Goal: Transaction & Acquisition: Subscribe to service/newsletter

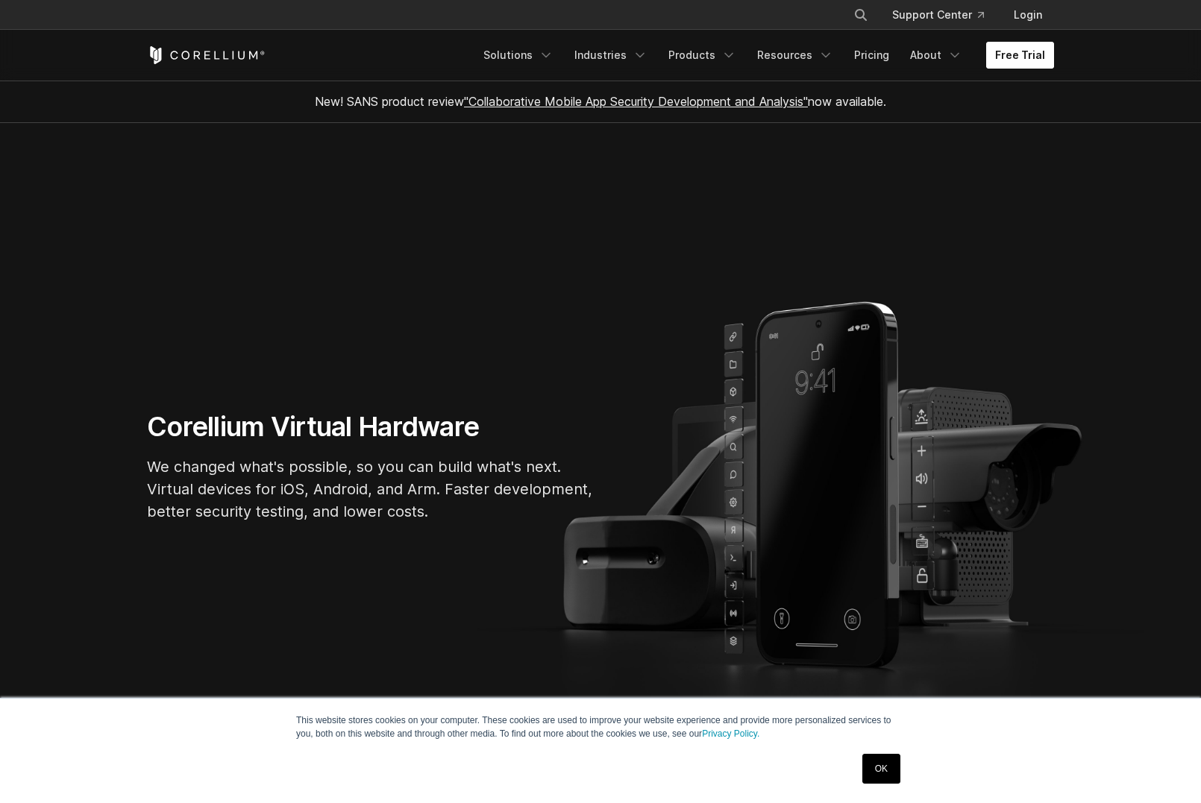
click at [1027, 51] on link "Free Trial" at bounding box center [1020, 55] width 68 height 27
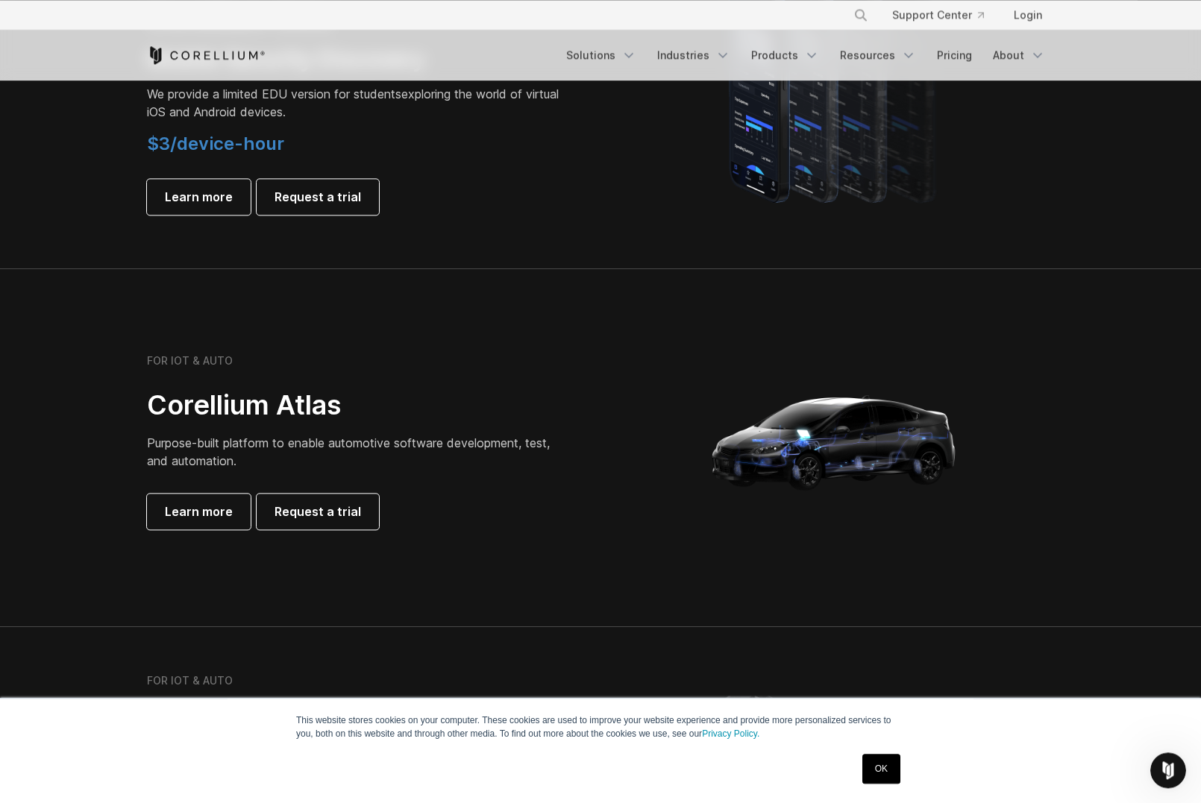
scroll to position [1170, 0]
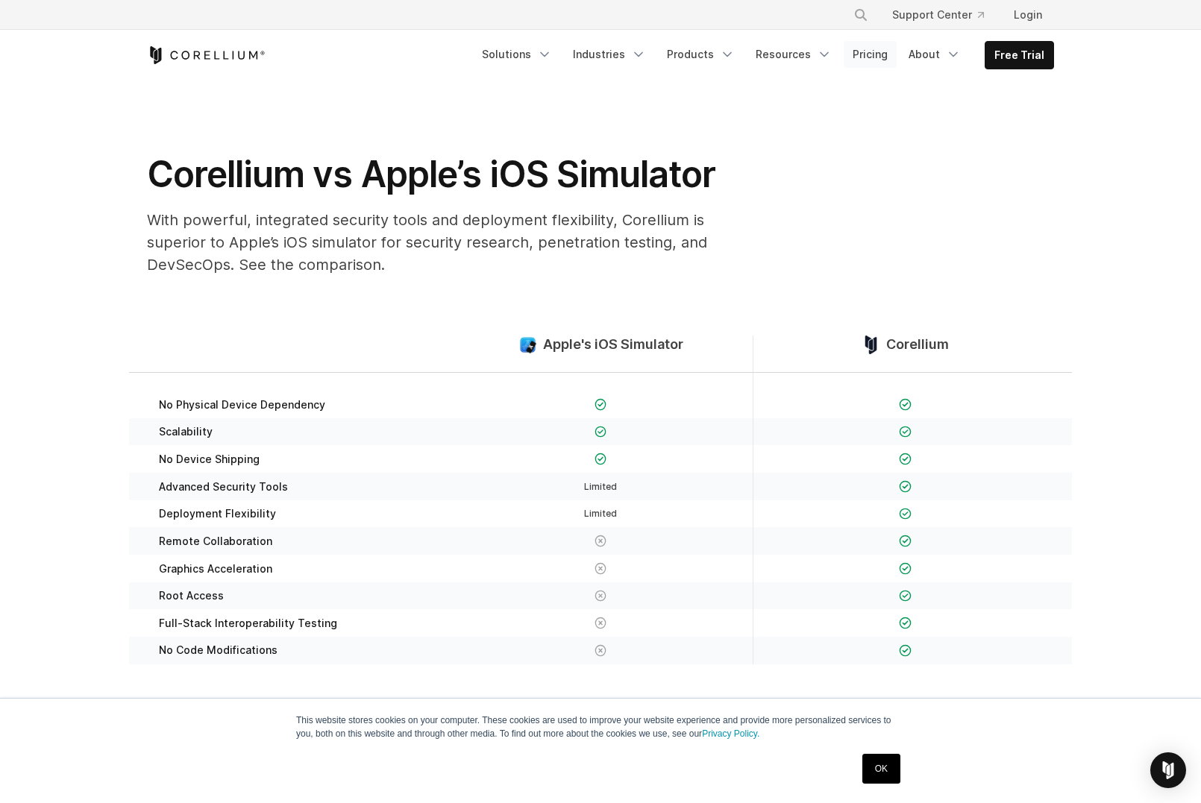
click at [881, 57] on link "Pricing" at bounding box center [870, 54] width 53 height 27
